Goal: Transaction & Acquisition: Purchase product/service

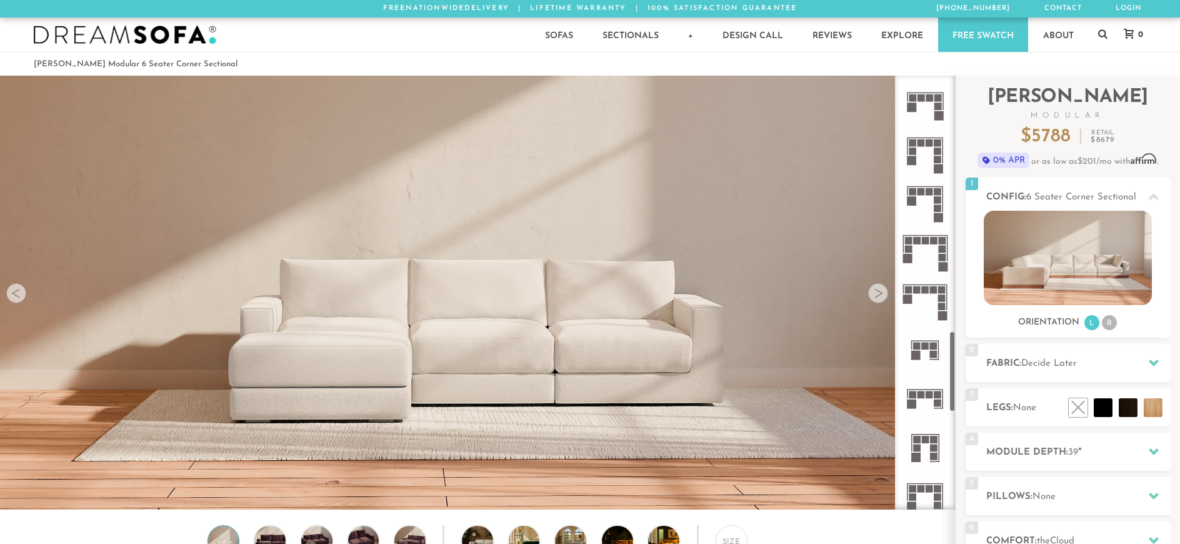
scroll to position [1375, 0]
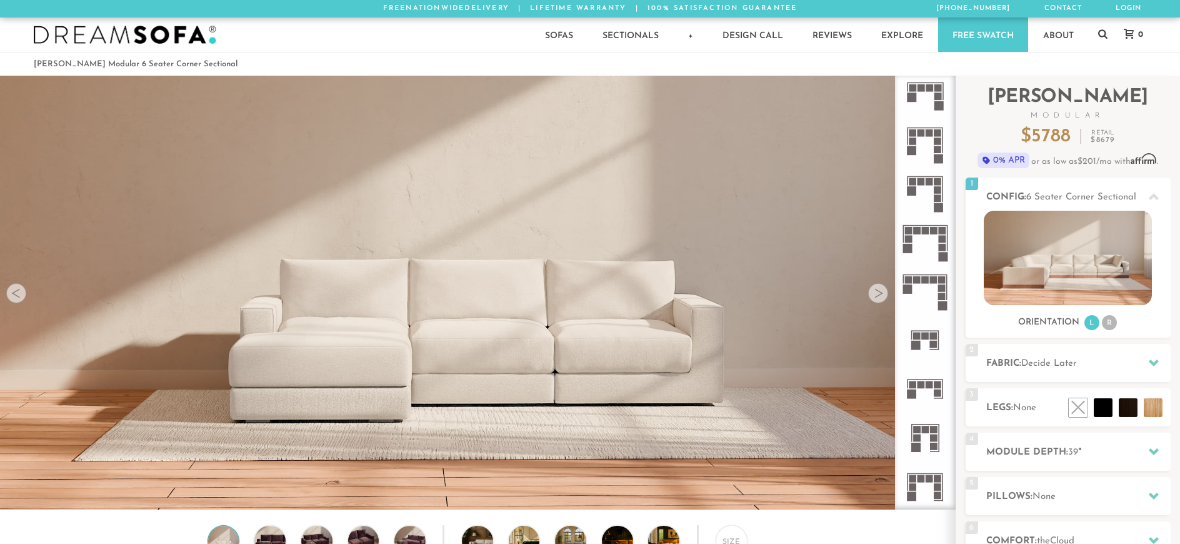
click at [940, 385] on rect at bounding box center [939, 385] width 8 height 8
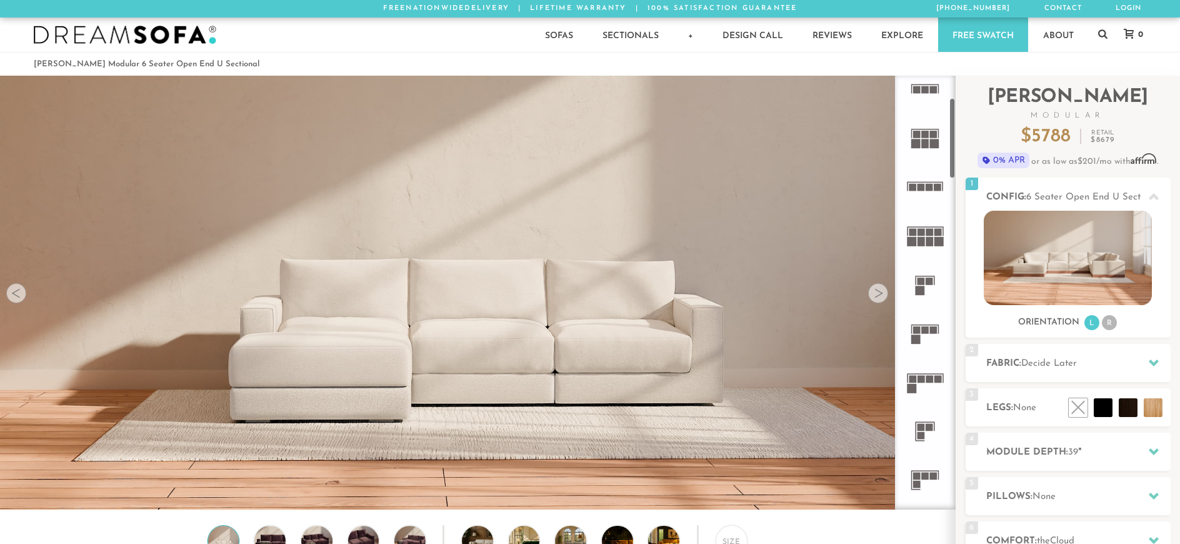
scroll to position [124, 0]
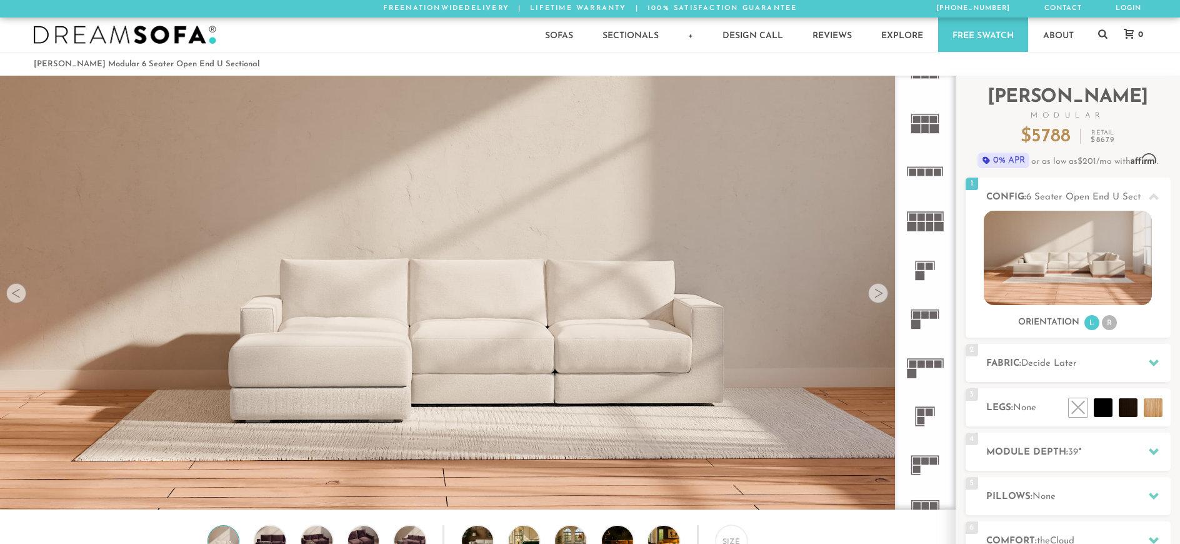
click at [920, 269] on rect at bounding box center [922, 267] width 8 height 8
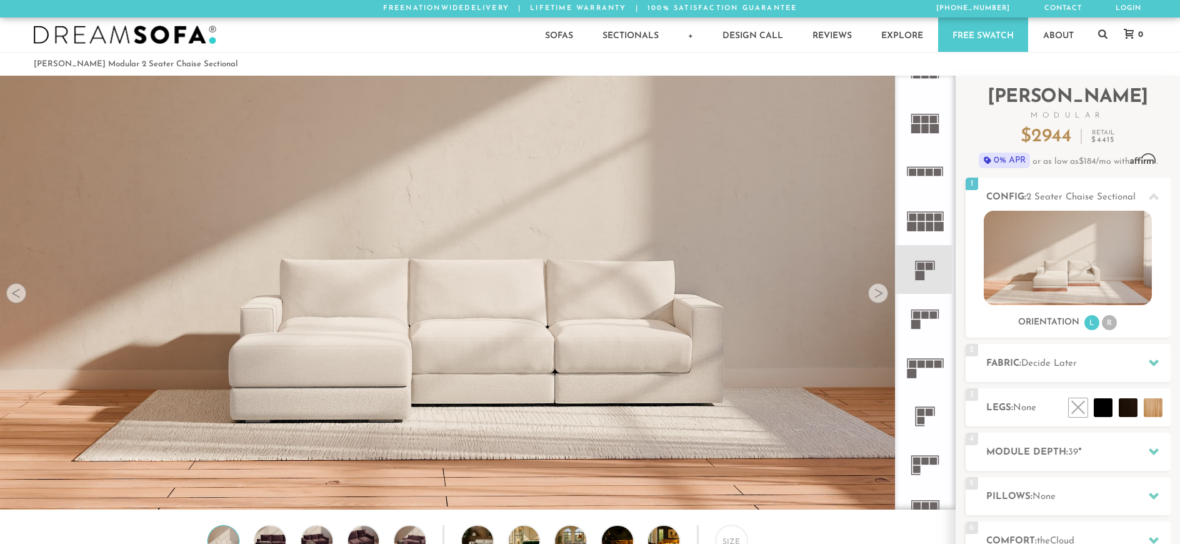
click at [936, 314] on rect at bounding box center [934, 315] width 8 height 8
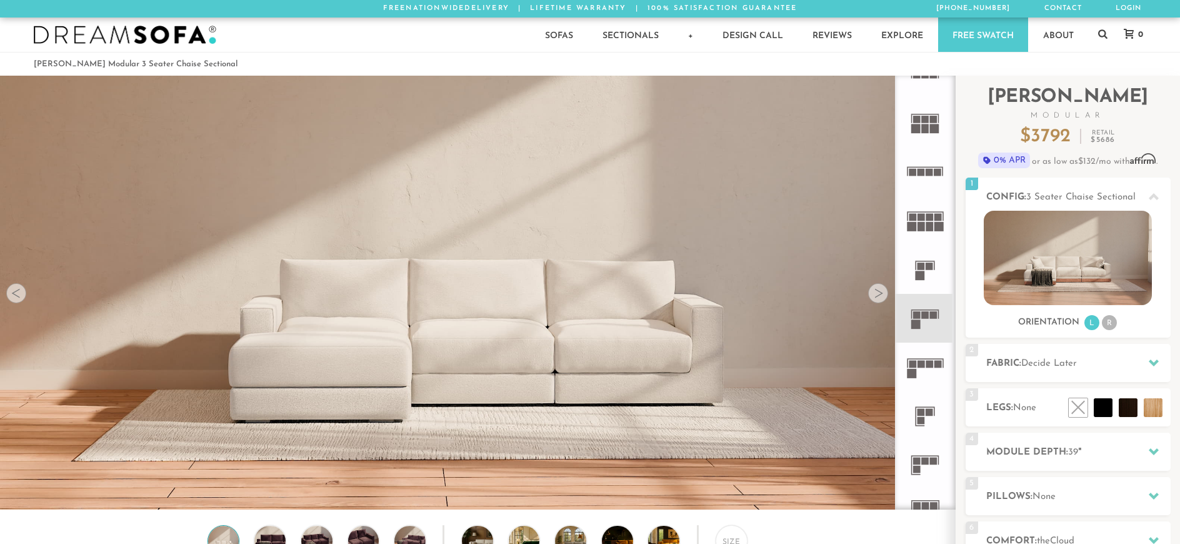
click at [929, 367] on rect at bounding box center [930, 365] width 8 height 8
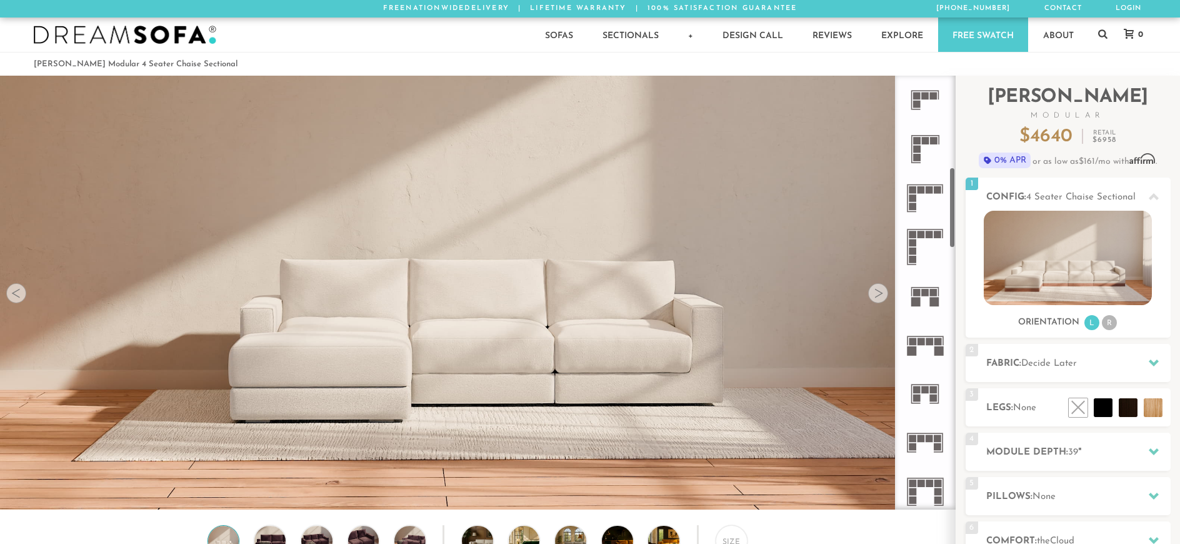
scroll to position [500, 0]
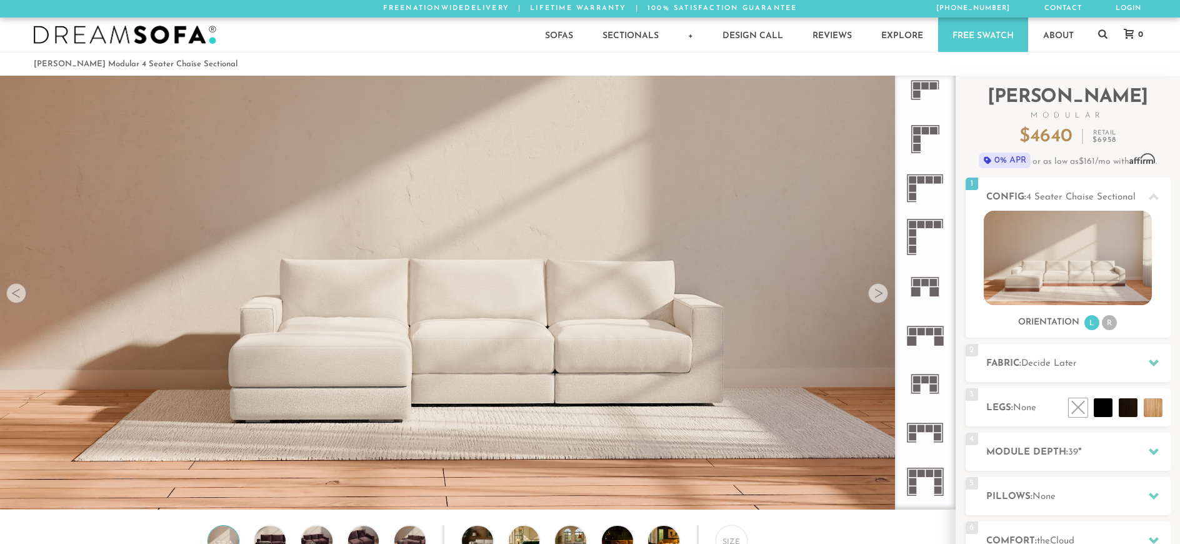
click at [933, 332] on rect at bounding box center [930, 332] width 8 height 8
click at [1043, 273] on img at bounding box center [1068, 258] width 168 height 94
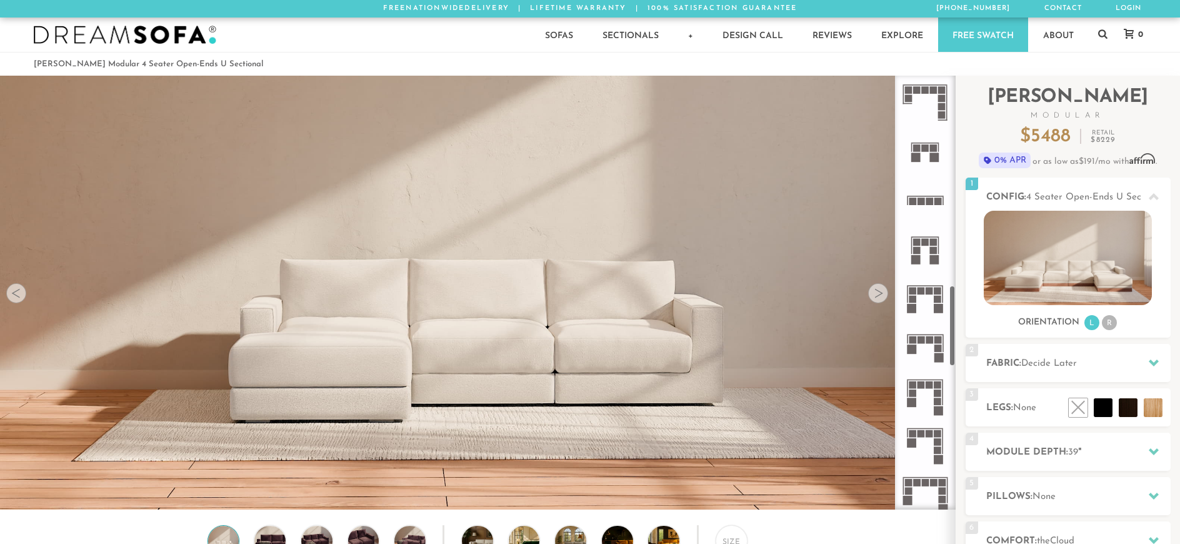
scroll to position [1125, 0]
click at [938, 301] on rect at bounding box center [939, 298] width 8 height 8
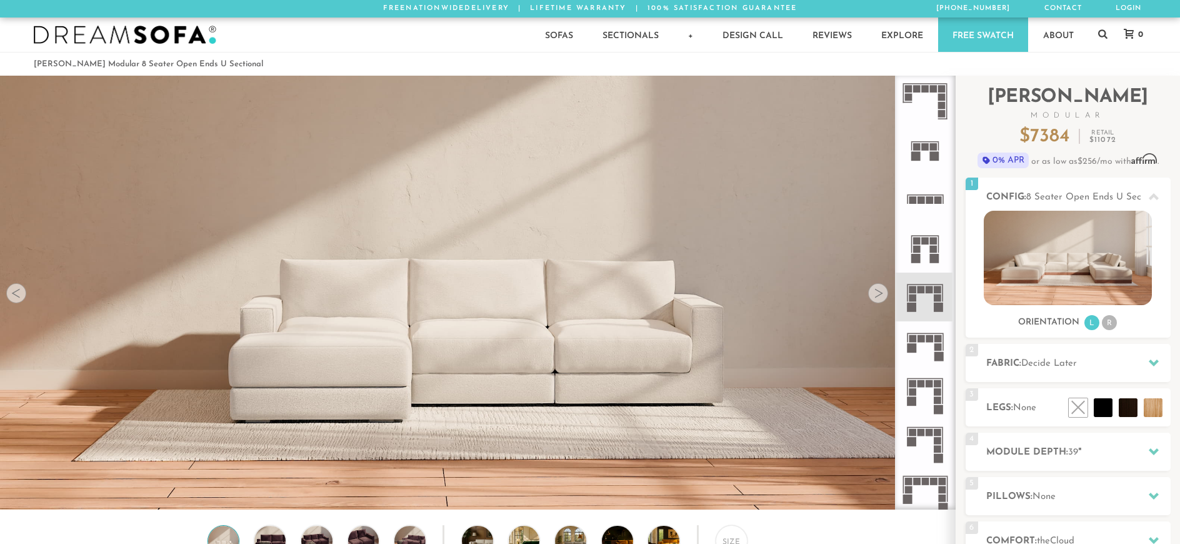
click at [936, 346] on rect at bounding box center [939, 347] width 8 height 8
click at [1115, 323] on li "R" at bounding box center [1109, 322] width 15 height 15
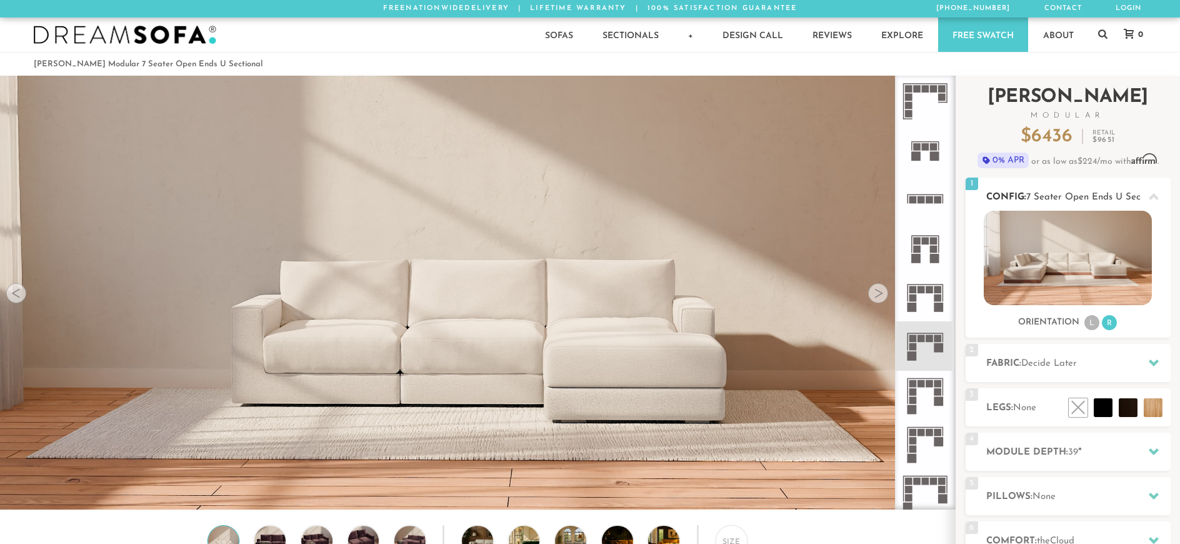
click at [1092, 327] on li "L" at bounding box center [1092, 322] width 15 height 15
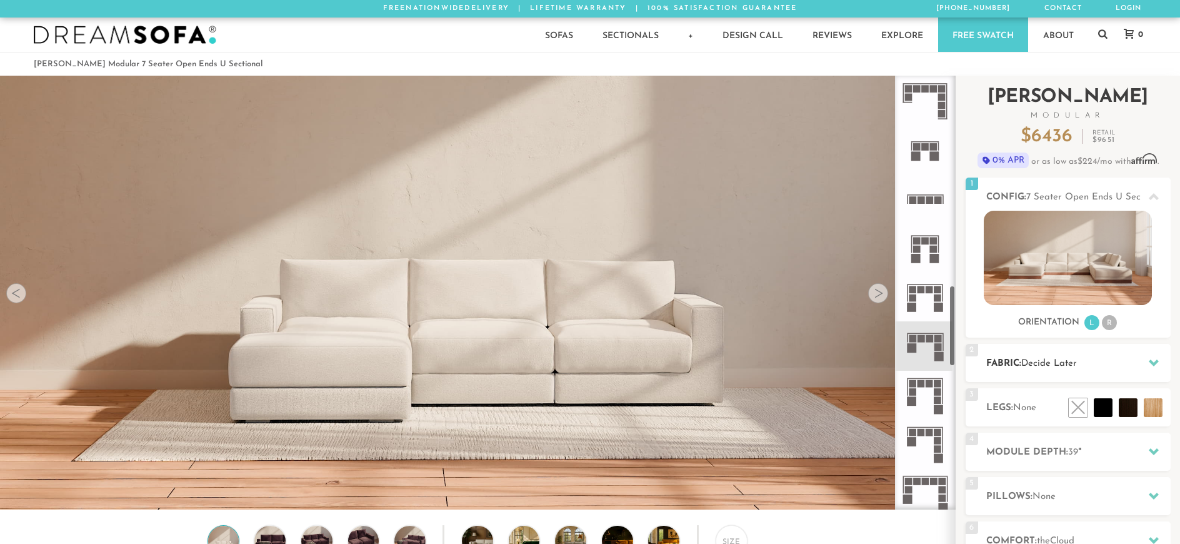
click at [1061, 368] on span "Decide Later" at bounding box center [1050, 363] width 56 height 9
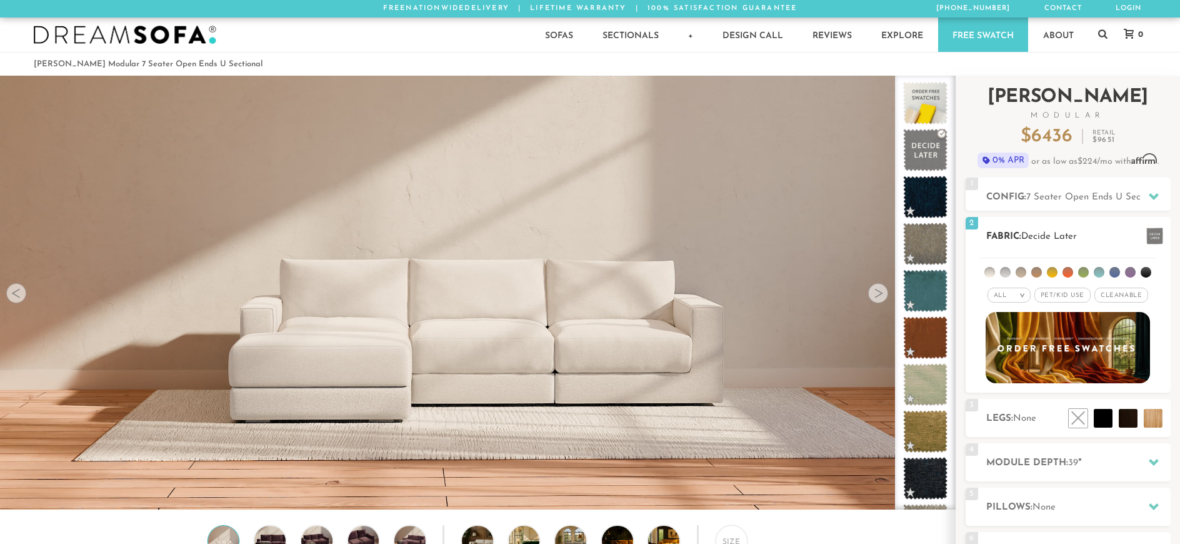
click at [1060, 293] on span "Pet/Kid Use x" at bounding box center [1063, 295] width 56 height 15
click at [1127, 294] on span "Cleanable x" at bounding box center [1126, 295] width 54 height 15
click at [1007, 271] on li at bounding box center [1005, 272] width 11 height 11
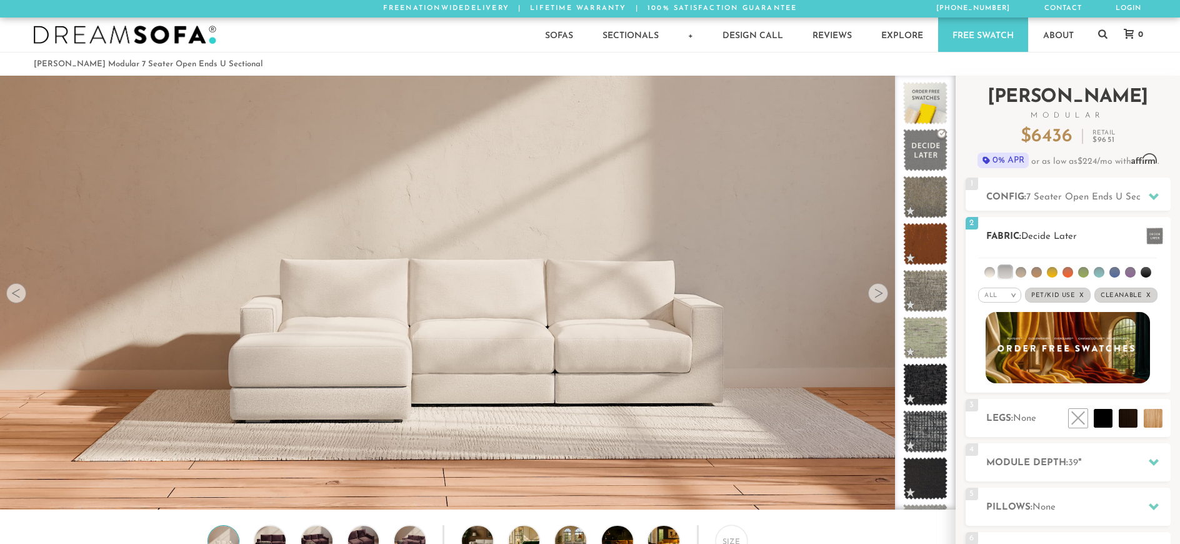
click at [988, 274] on li at bounding box center [990, 272] width 11 height 11
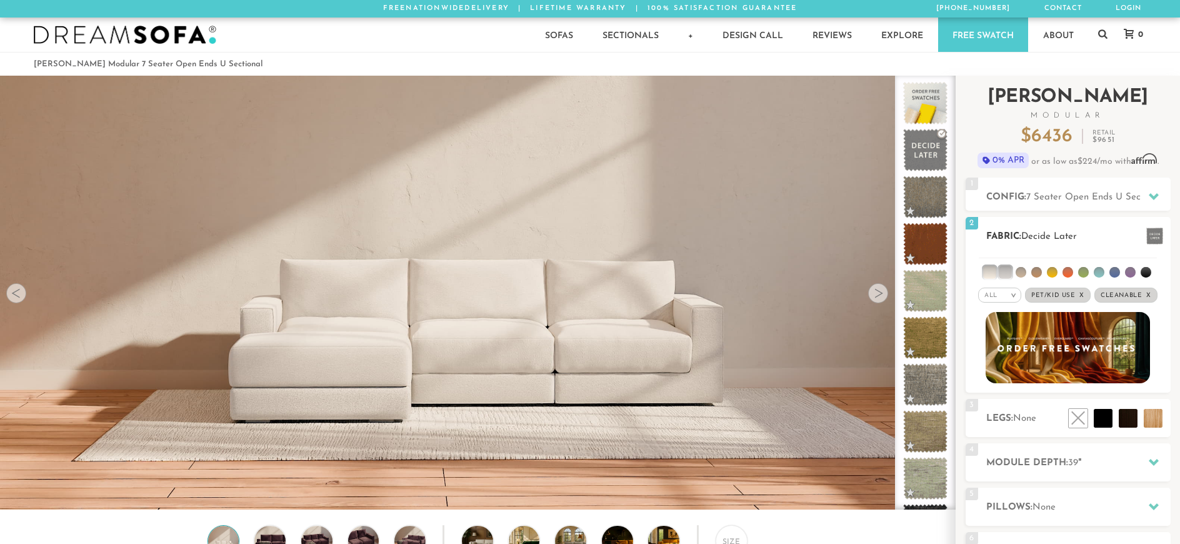
click at [1024, 273] on li at bounding box center [1021, 272] width 11 height 11
click at [1018, 271] on li at bounding box center [1021, 272] width 13 height 13
click at [1003, 272] on li at bounding box center [1005, 272] width 13 height 13
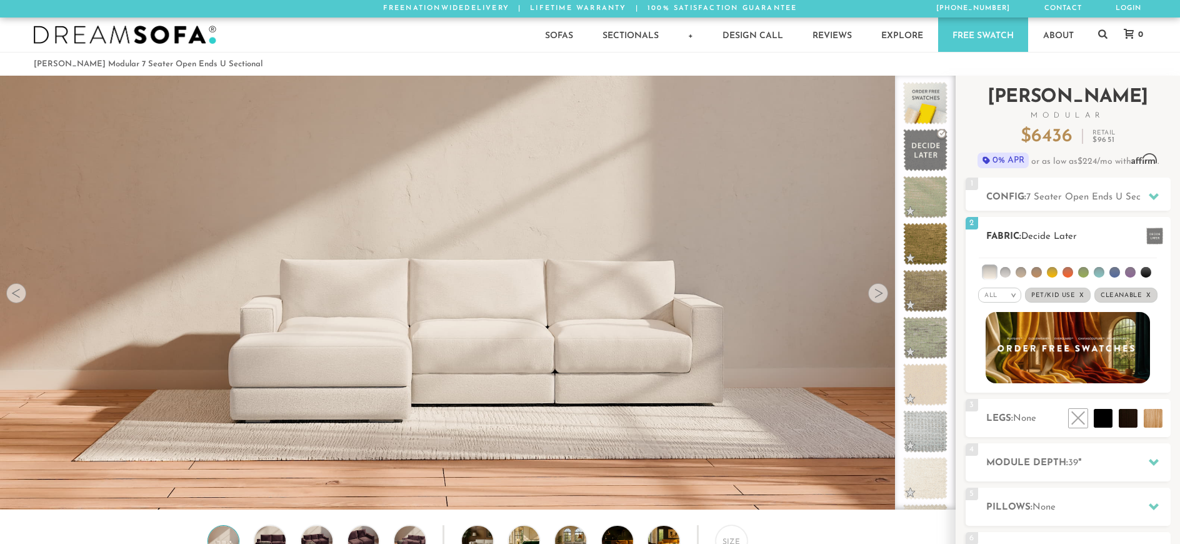
click at [985, 272] on li at bounding box center [989, 272] width 13 height 13
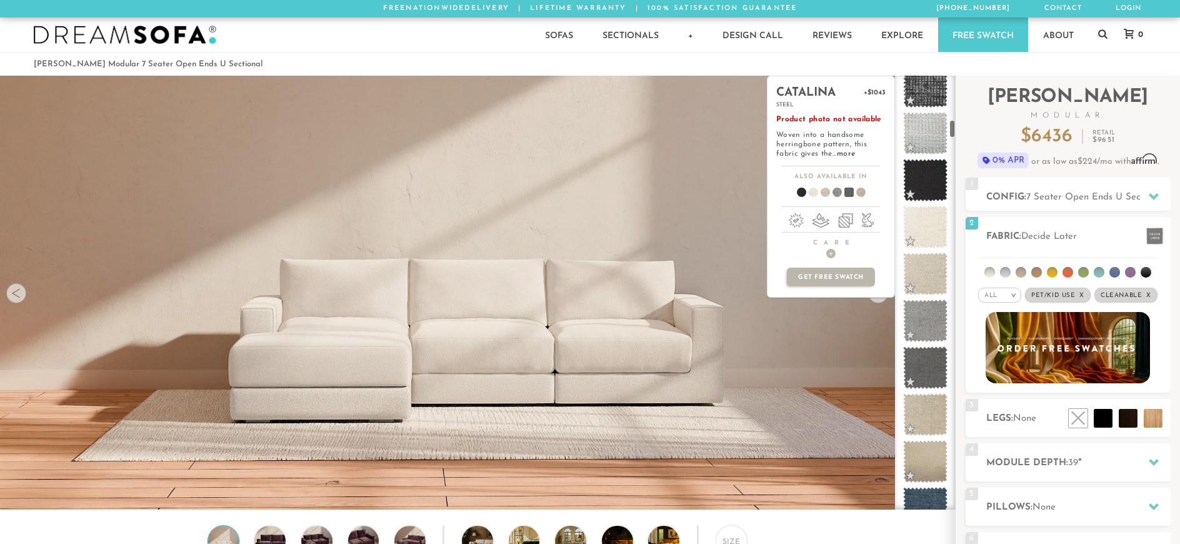
scroll to position [1005, 0]
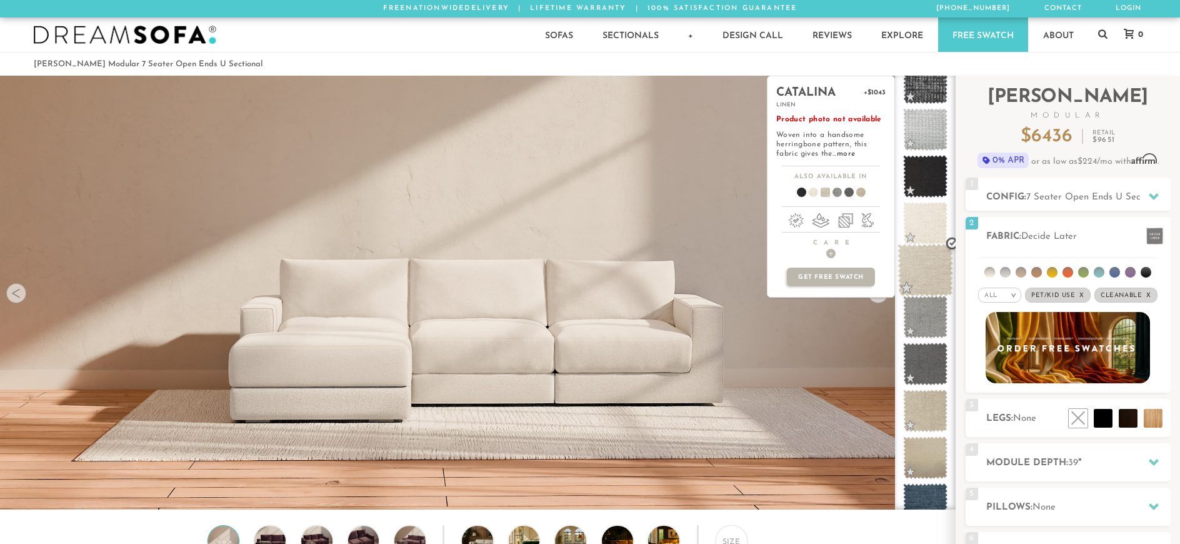
click at [925, 281] on span at bounding box center [926, 270] width 56 height 53
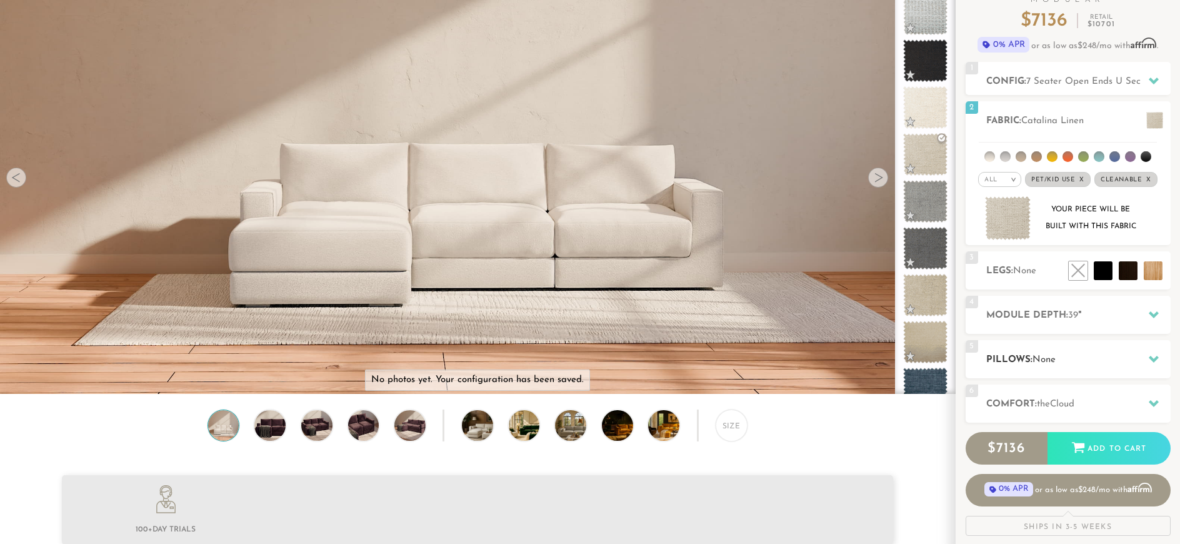
scroll to position [125, 0]
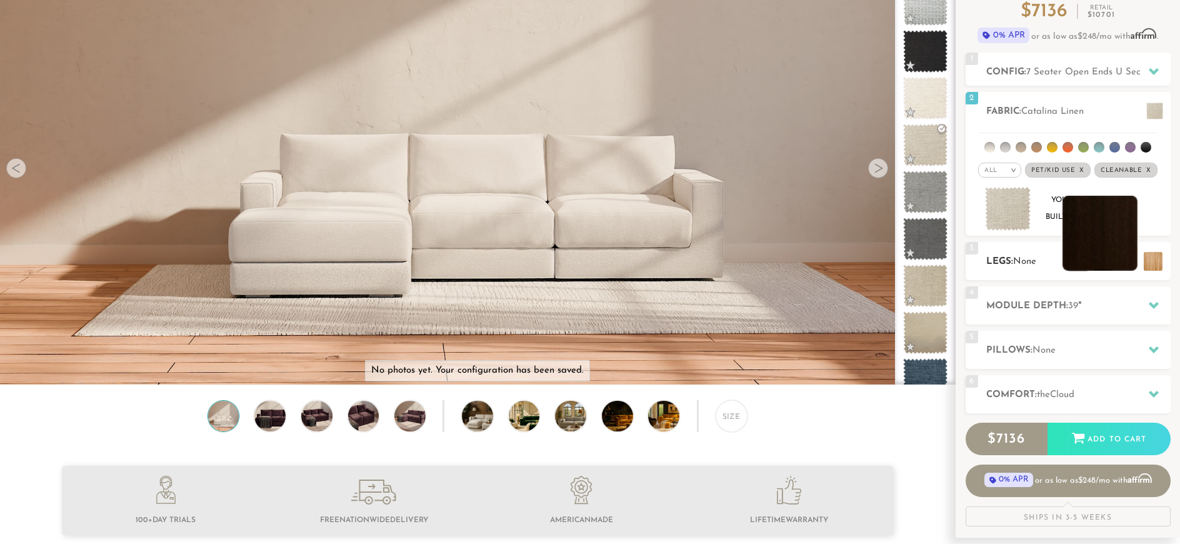
click at [1127, 264] on li at bounding box center [1100, 233] width 75 height 75
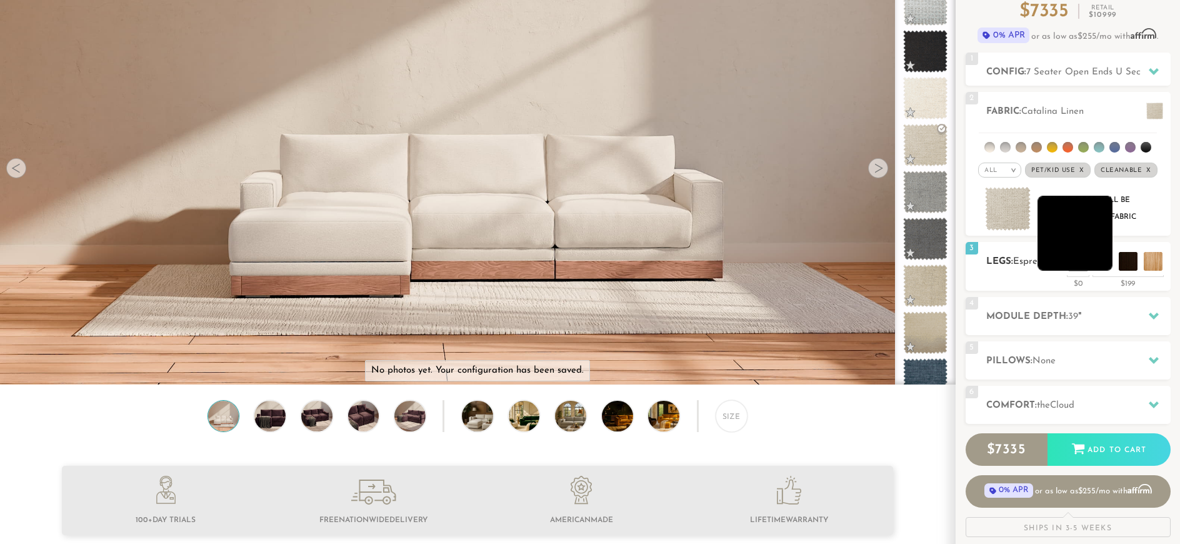
click at [1104, 266] on li at bounding box center [1075, 233] width 75 height 75
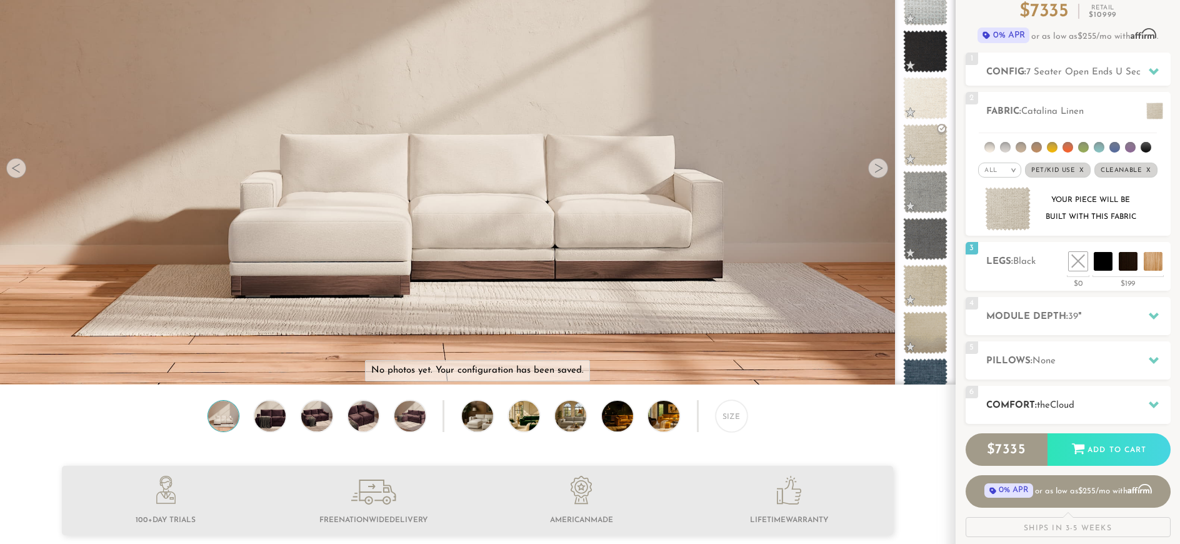
click at [1149, 406] on icon at bounding box center [1154, 405] width 10 height 10
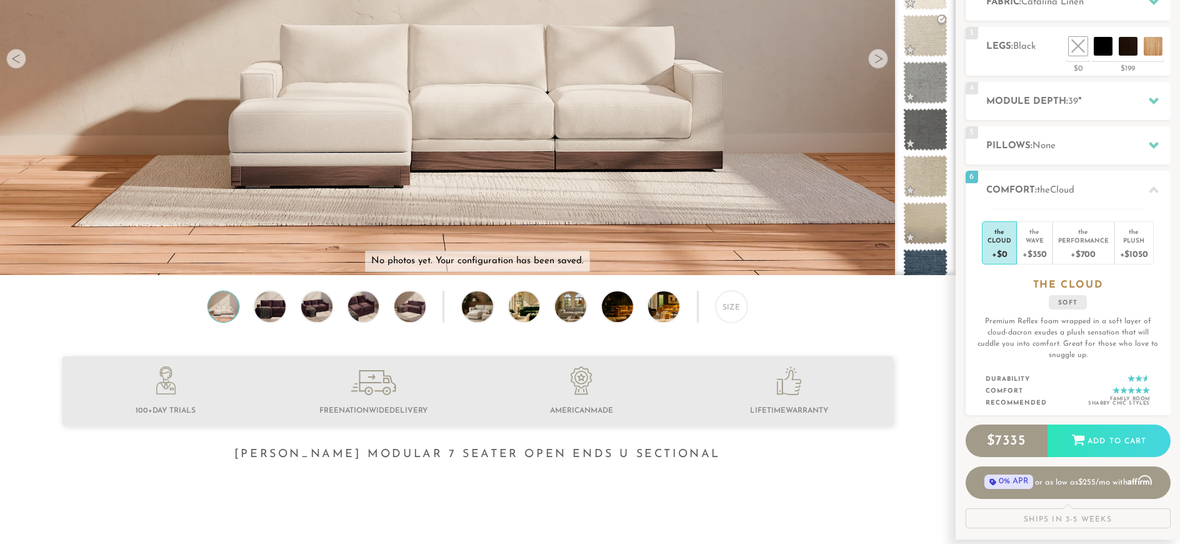
scroll to position [250, 0]
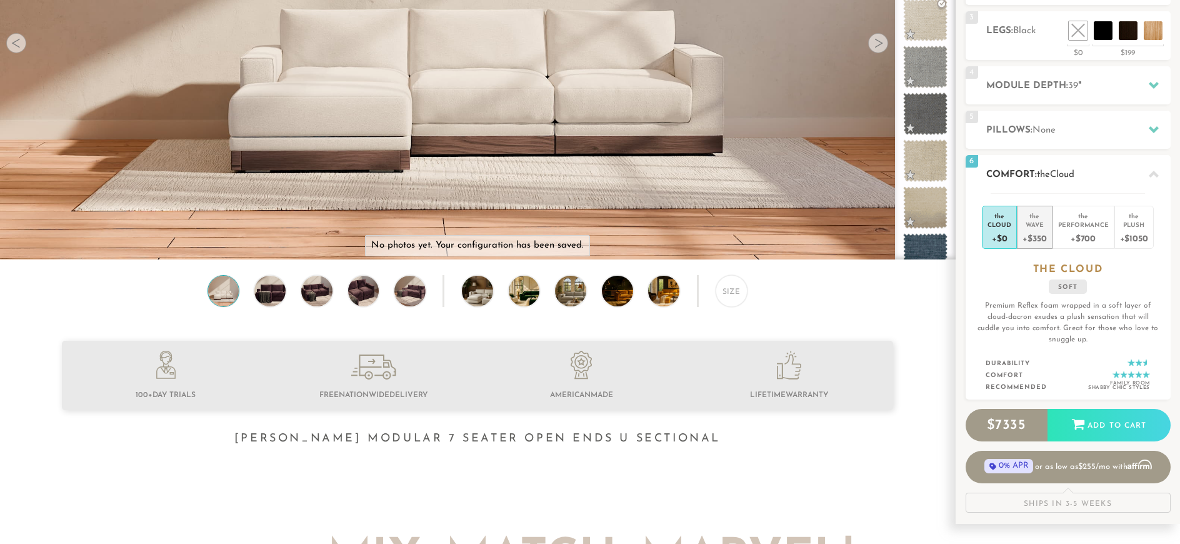
click at [1032, 233] on div "+$350" at bounding box center [1035, 238] width 24 height 18
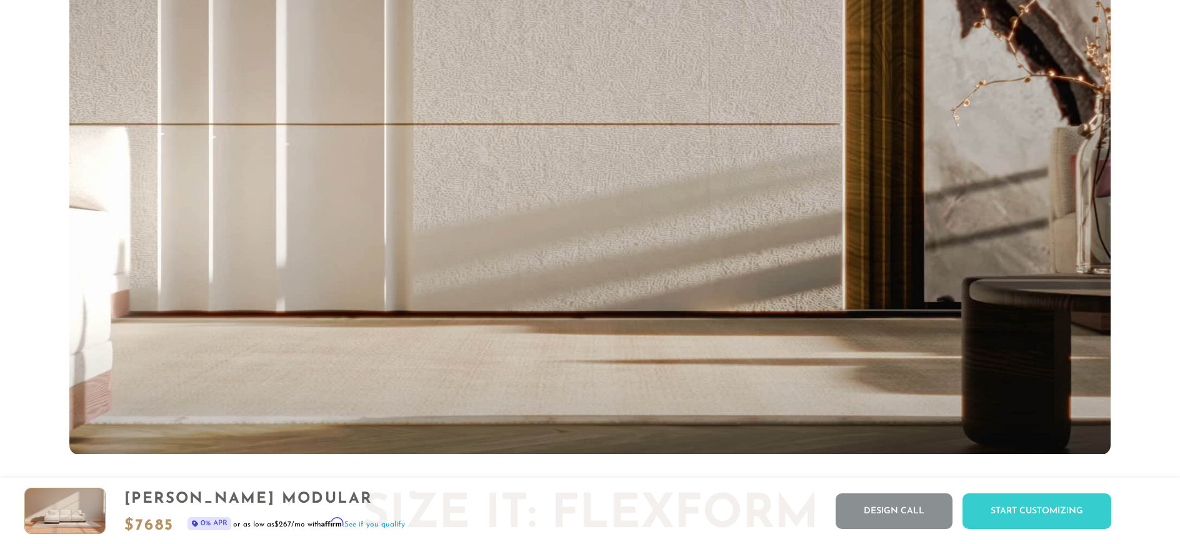
scroll to position [2760, 0]
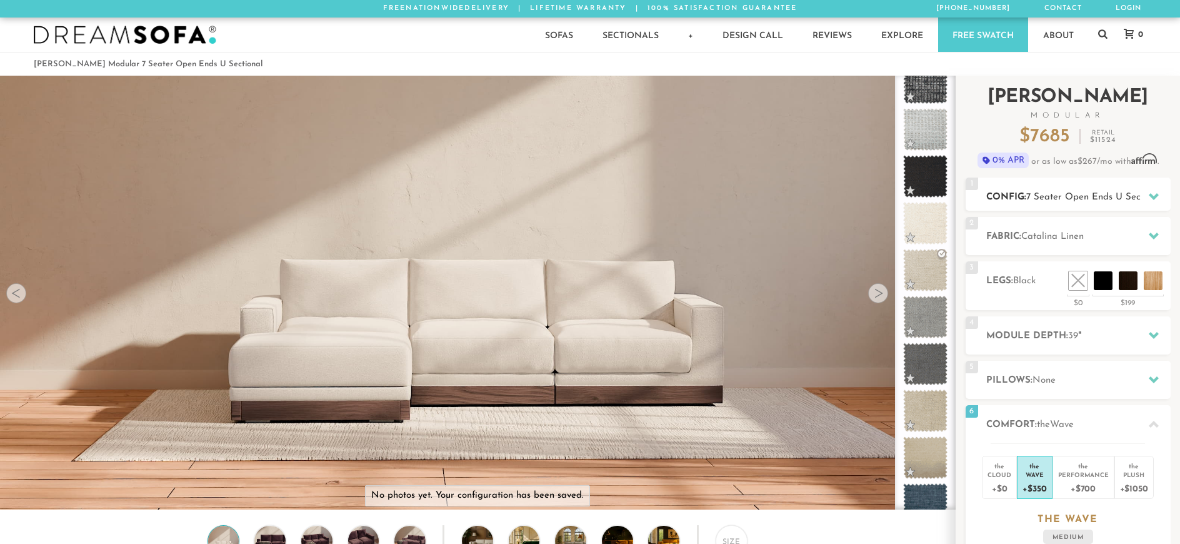
click at [1151, 199] on icon at bounding box center [1154, 196] width 10 height 10
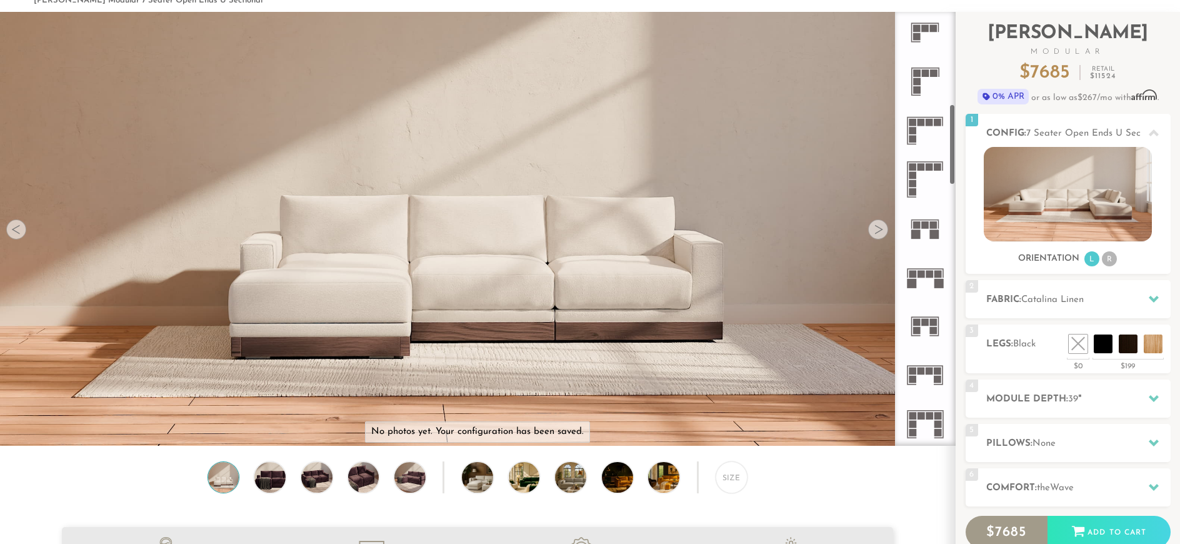
click at [933, 274] on rect at bounding box center [930, 275] width 8 height 8
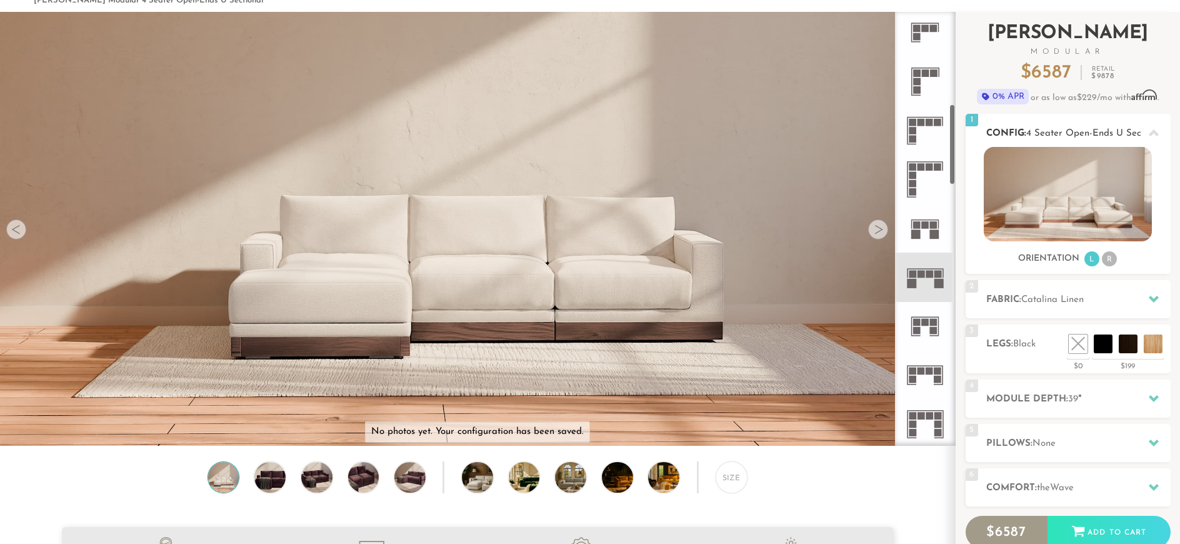
click at [1109, 261] on li "R" at bounding box center [1109, 258] width 15 height 15
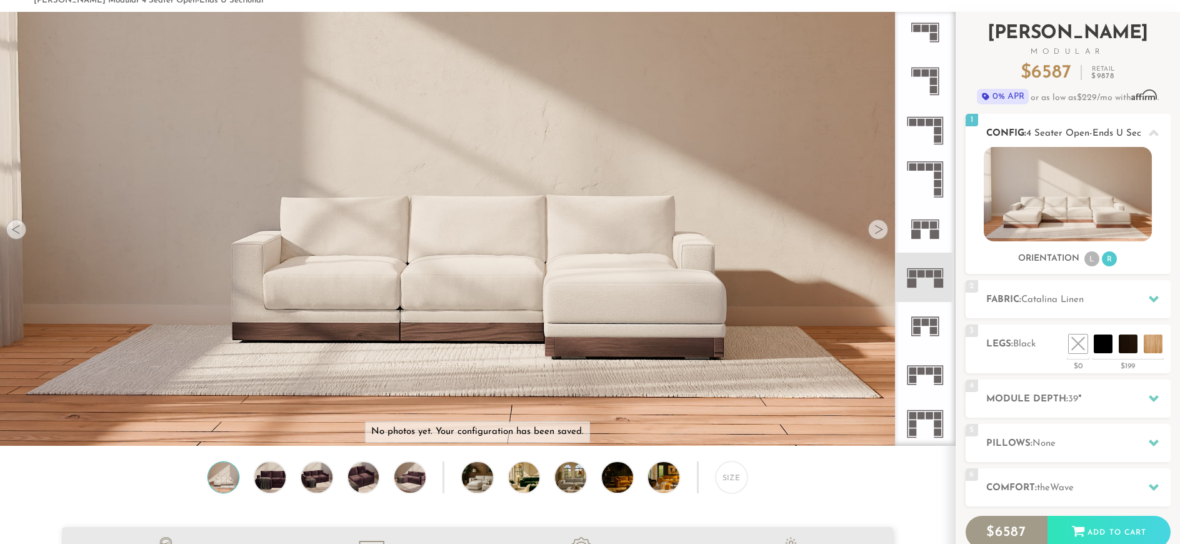
click at [1092, 259] on li "L" at bounding box center [1092, 258] width 15 height 15
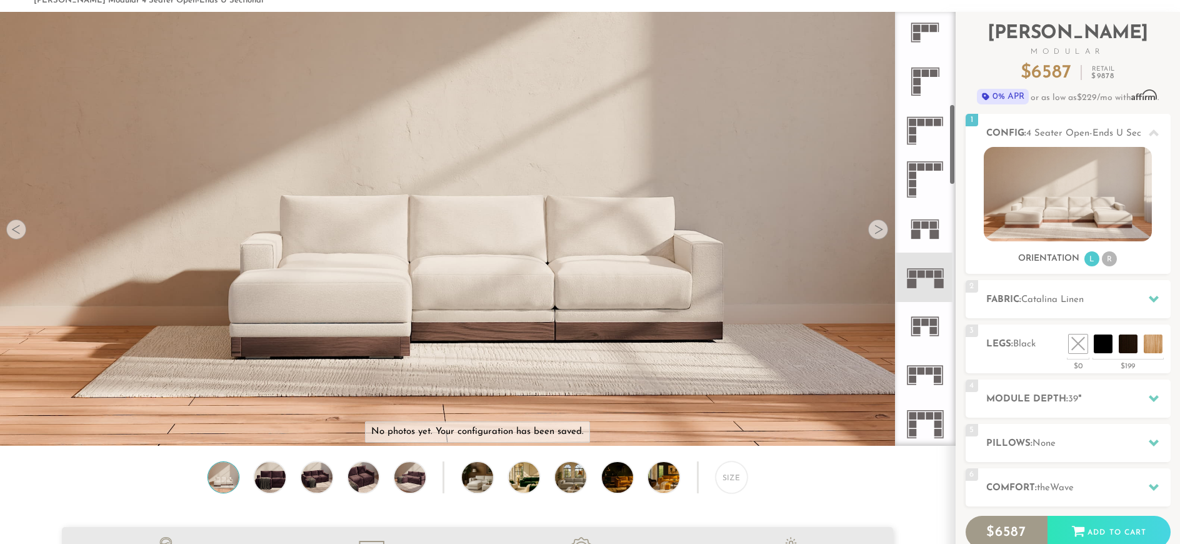
click at [882, 235] on div at bounding box center [878, 229] width 20 height 20
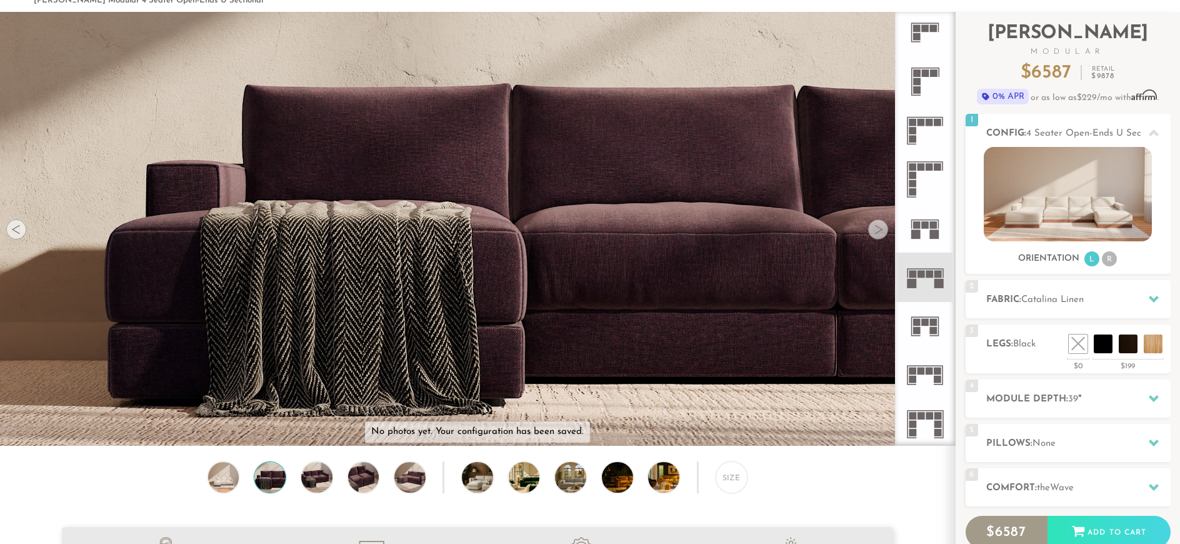
click at [882, 235] on div at bounding box center [878, 229] width 20 height 20
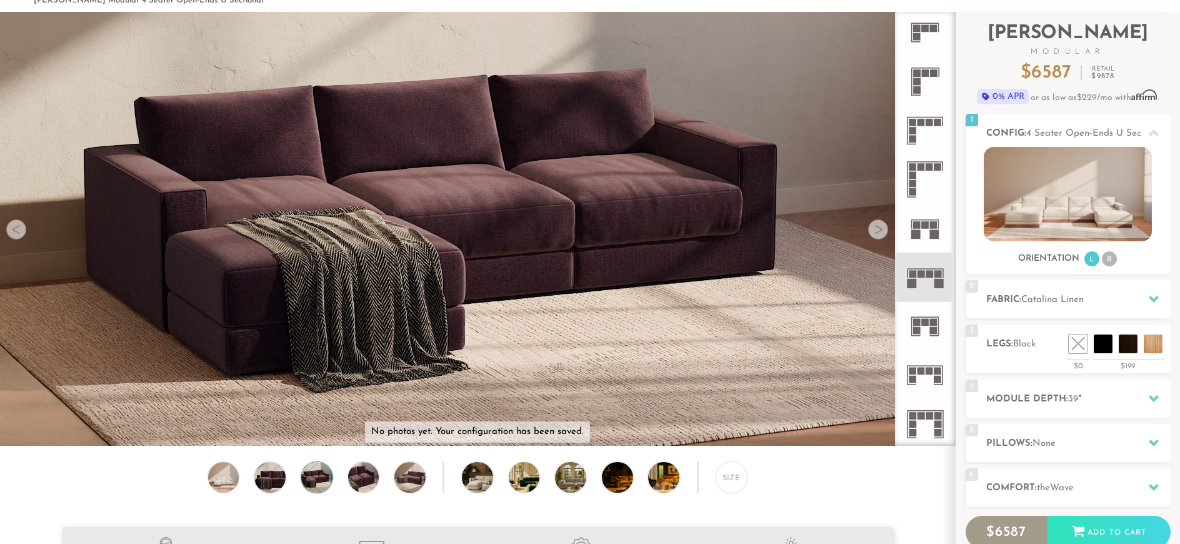
click at [882, 235] on div at bounding box center [878, 229] width 20 height 20
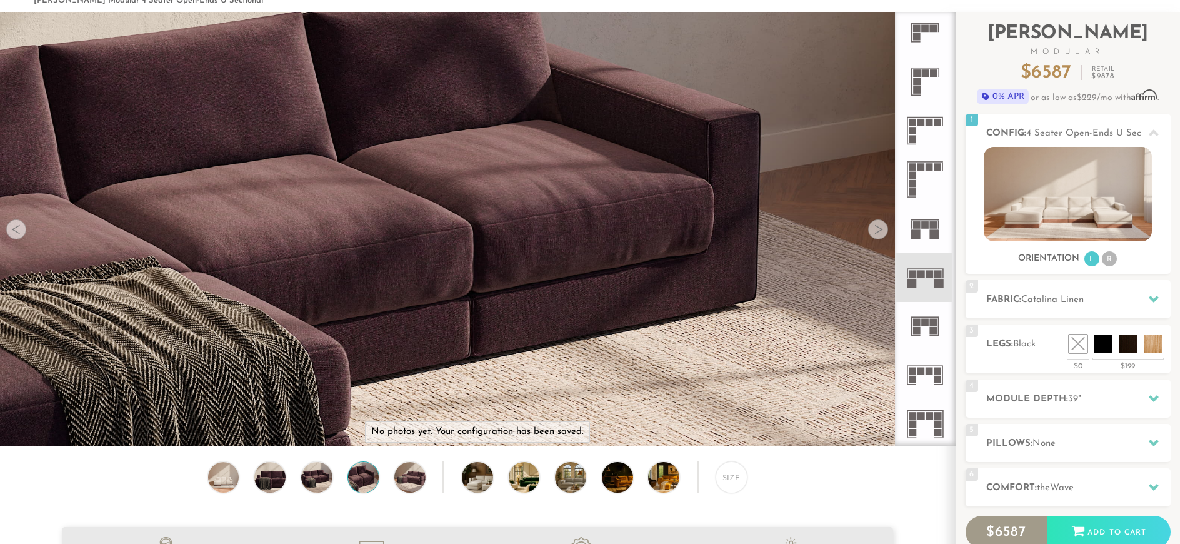
click at [882, 235] on div at bounding box center [878, 229] width 20 height 20
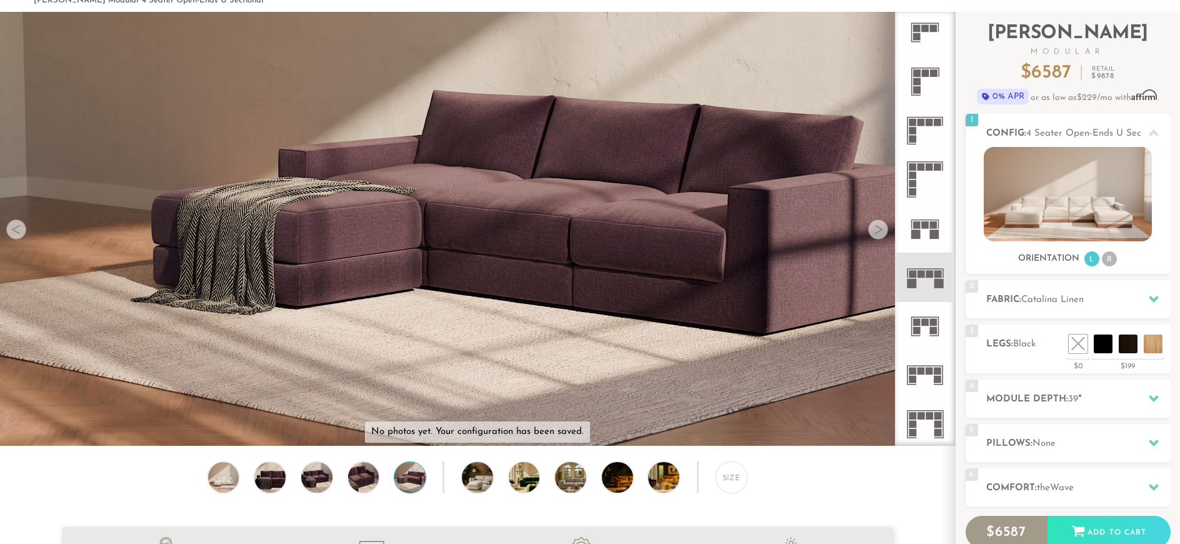
click at [882, 235] on div at bounding box center [878, 229] width 20 height 20
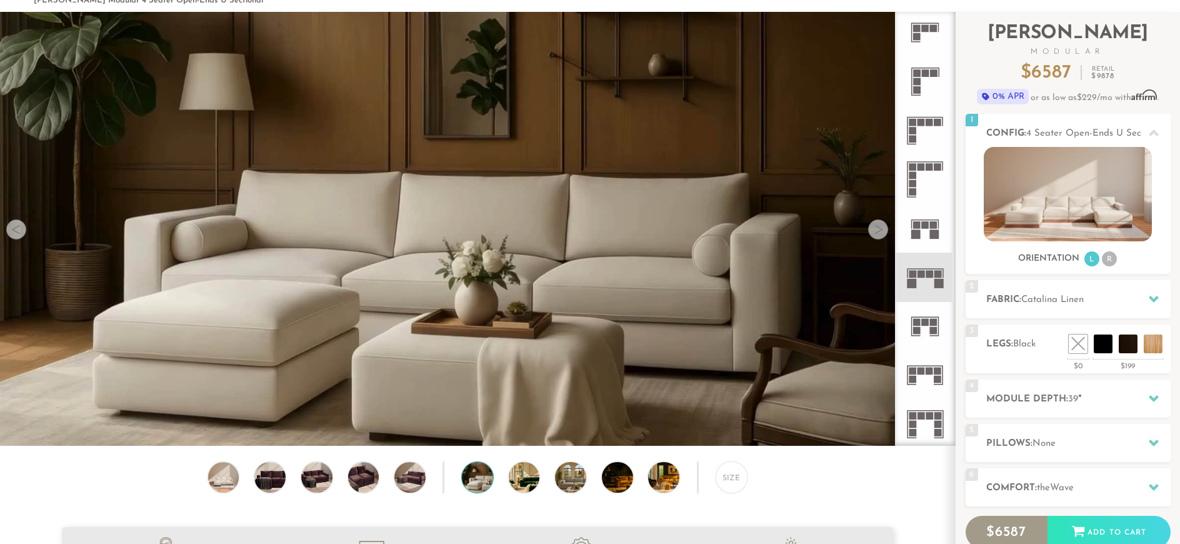
click at [882, 235] on div at bounding box center [878, 229] width 20 height 20
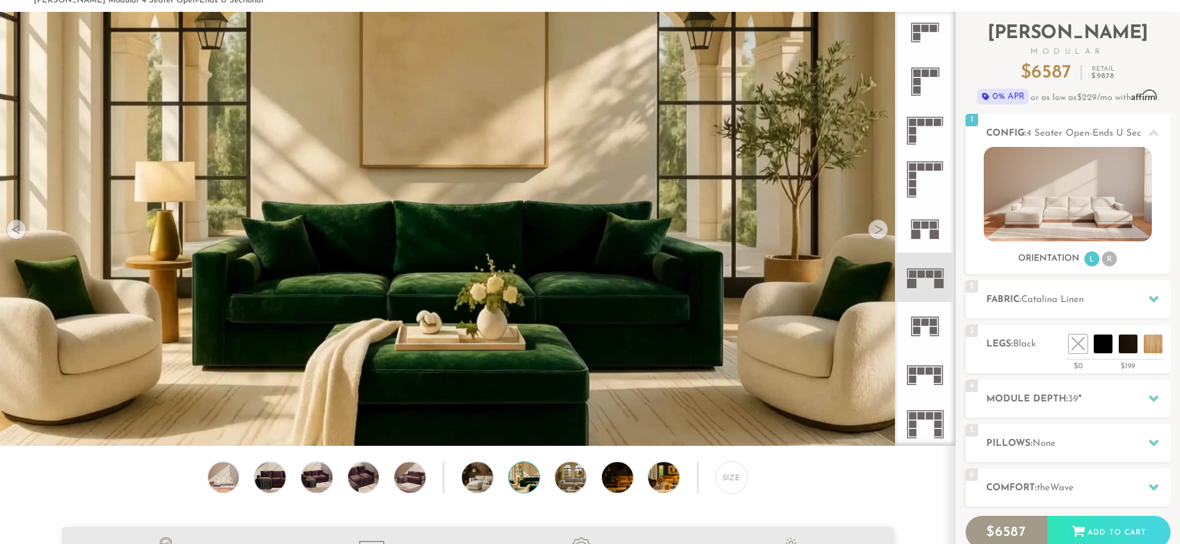
click at [882, 235] on div at bounding box center [878, 229] width 20 height 20
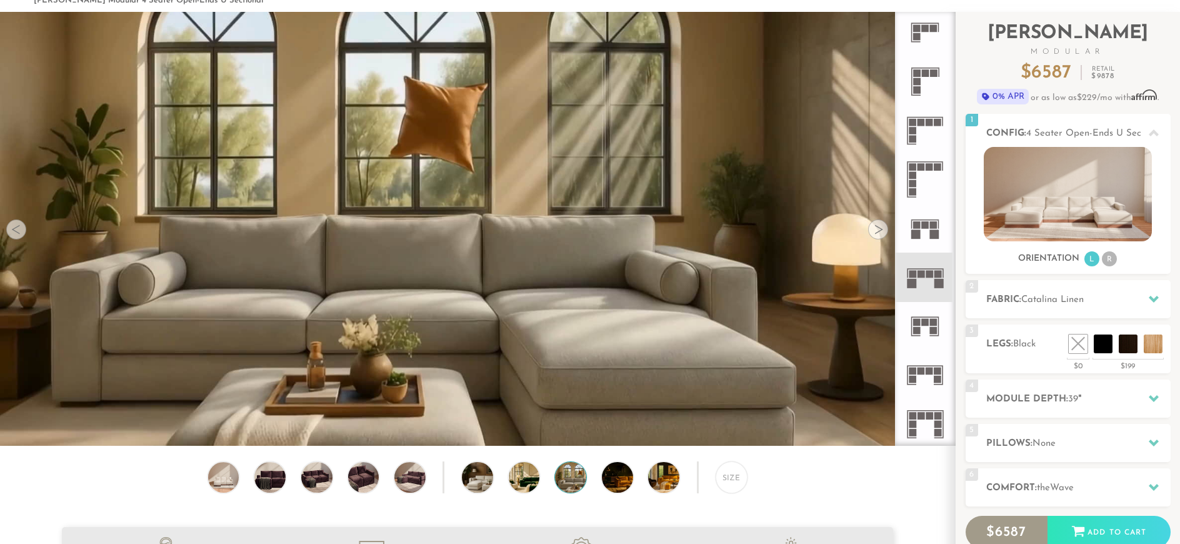
click at [882, 235] on div at bounding box center [878, 229] width 20 height 20
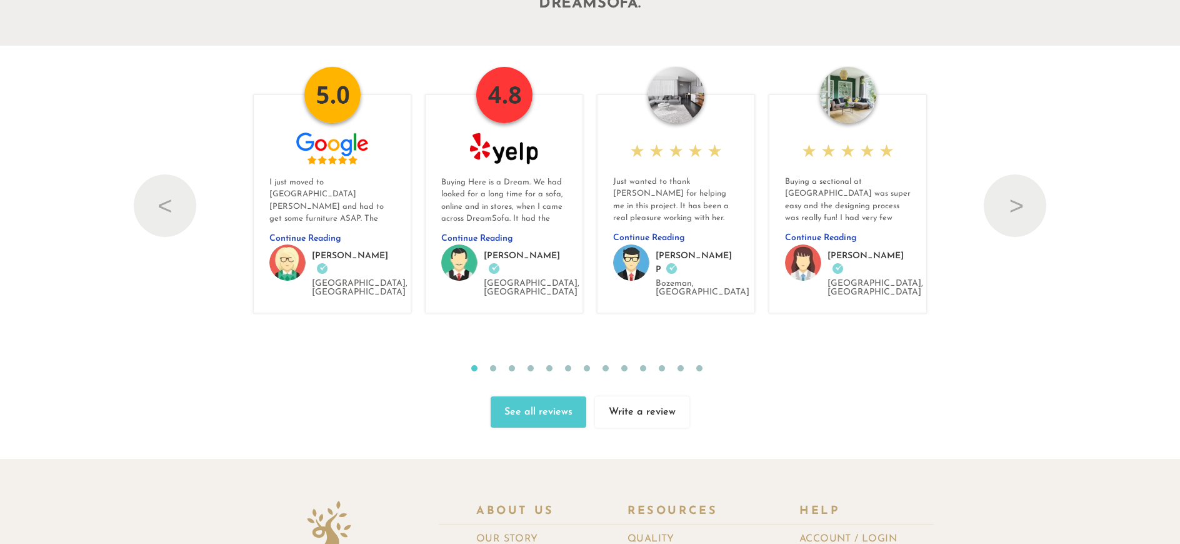
scroll to position [14193, 0]
